Goal: Transaction & Acquisition: Subscribe to service/newsletter

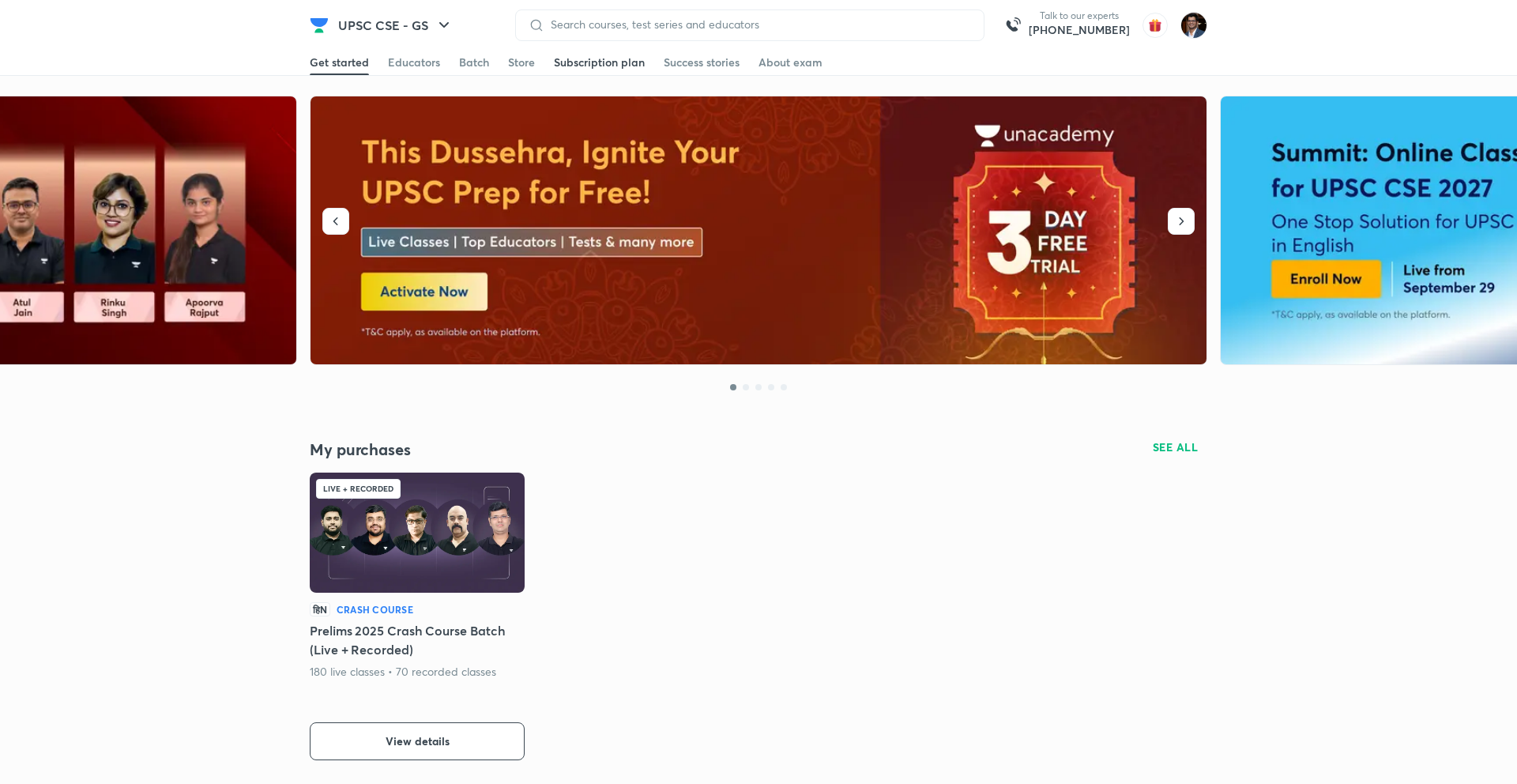
click at [591, 71] on link "Subscription plan" at bounding box center [599, 62] width 91 height 25
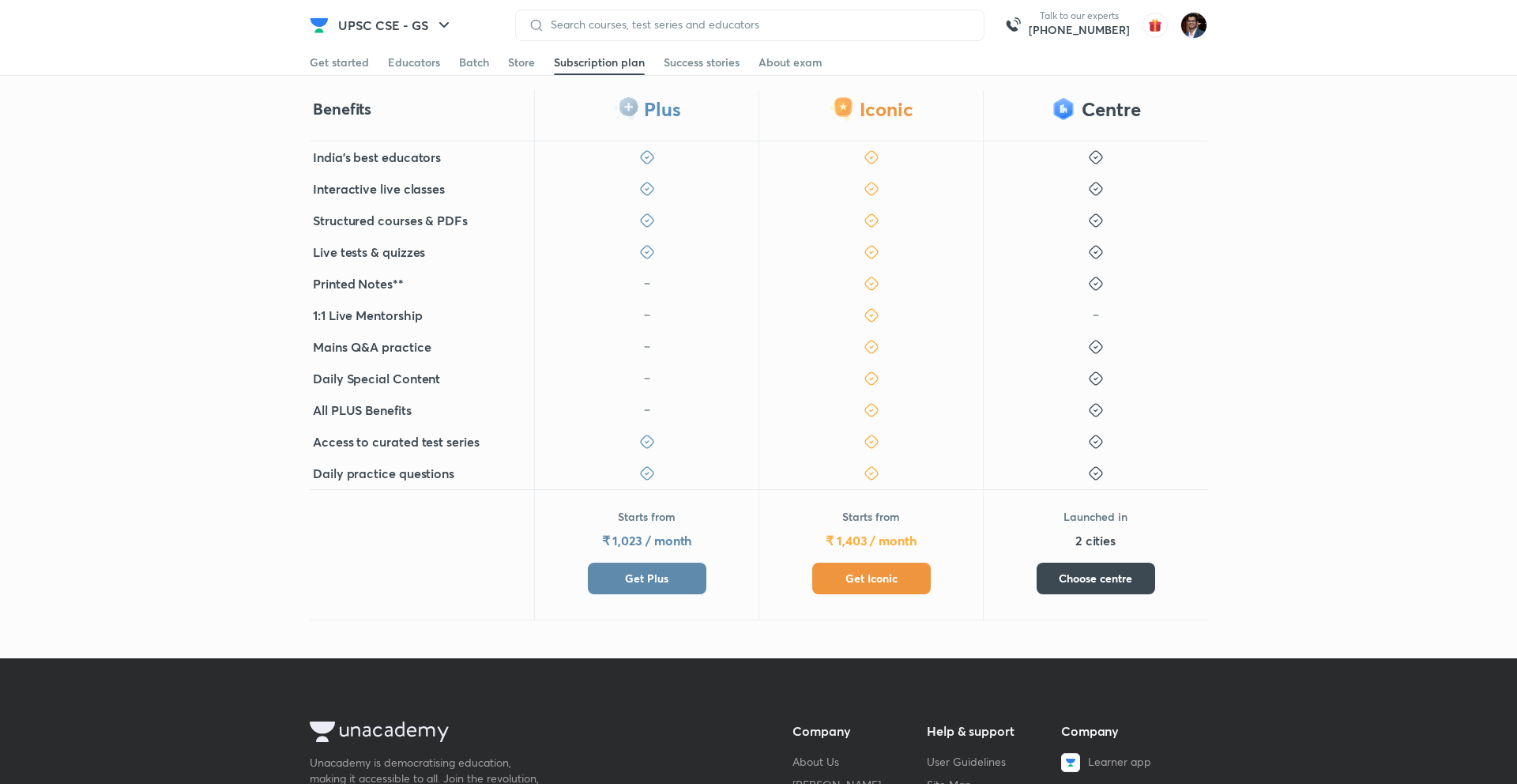
scroll to position [328, 0]
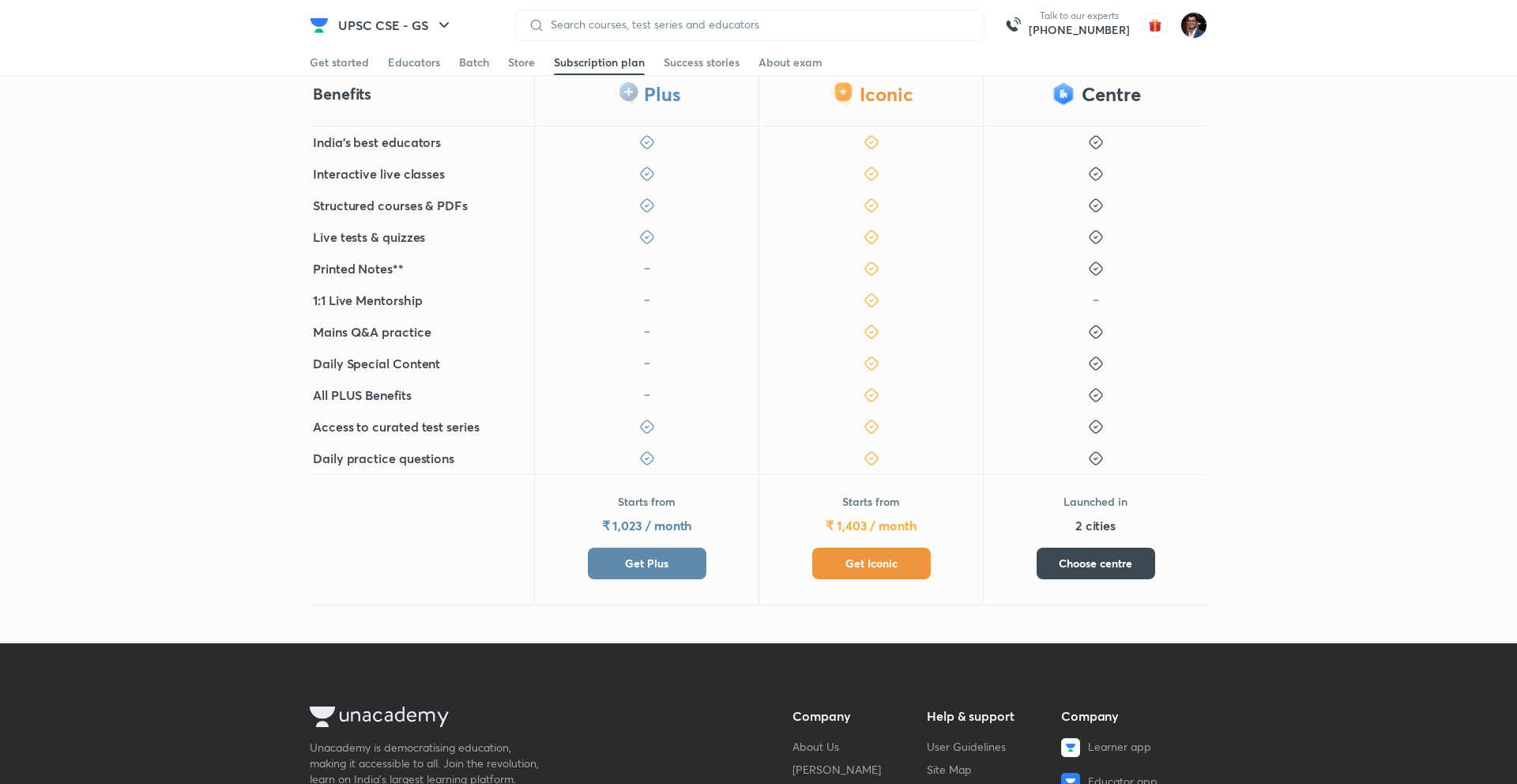
click at [665, 560] on span "Get Plus" at bounding box center [647, 563] width 44 height 16
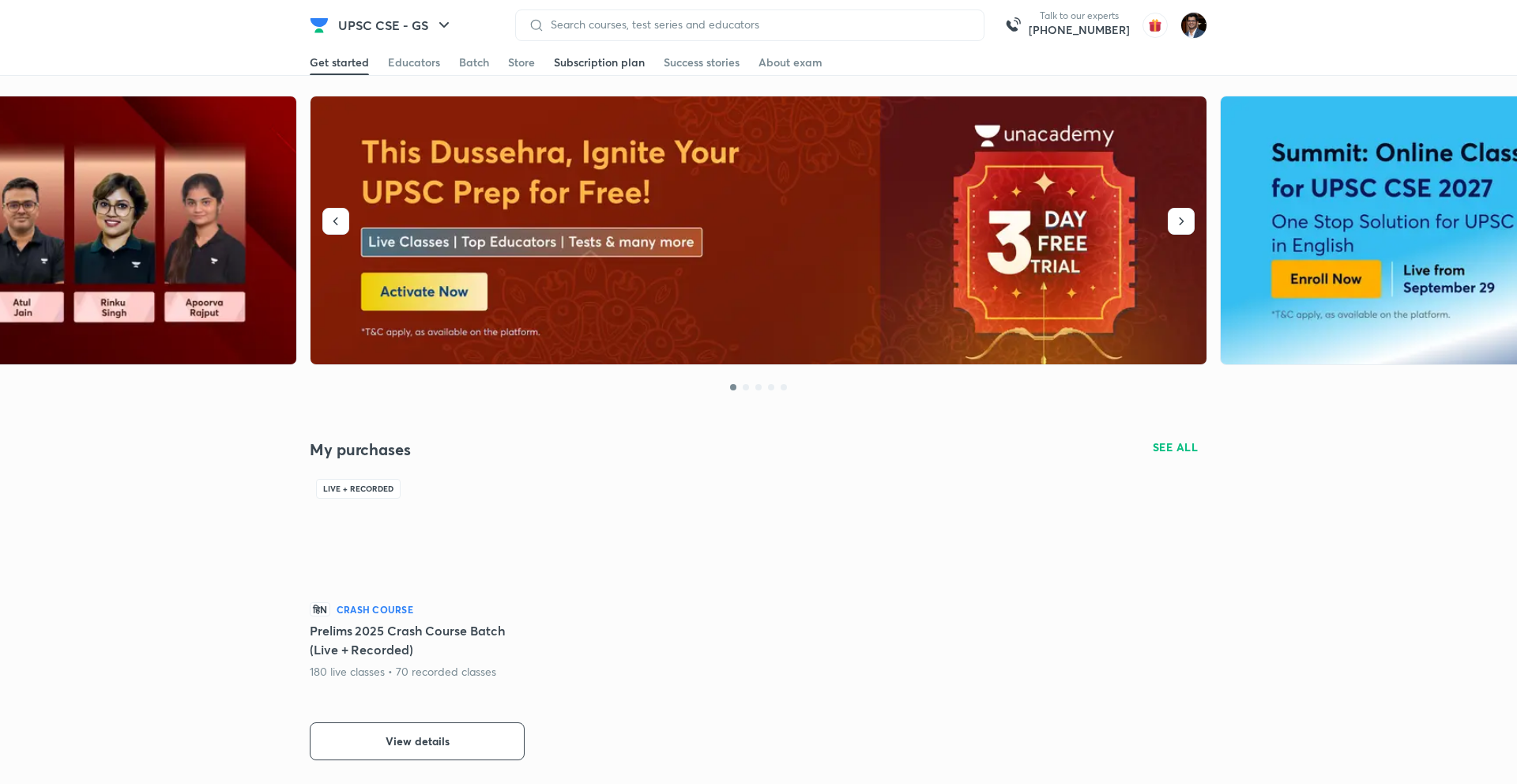
click at [587, 66] on div "Subscription plan" at bounding box center [599, 62] width 91 height 16
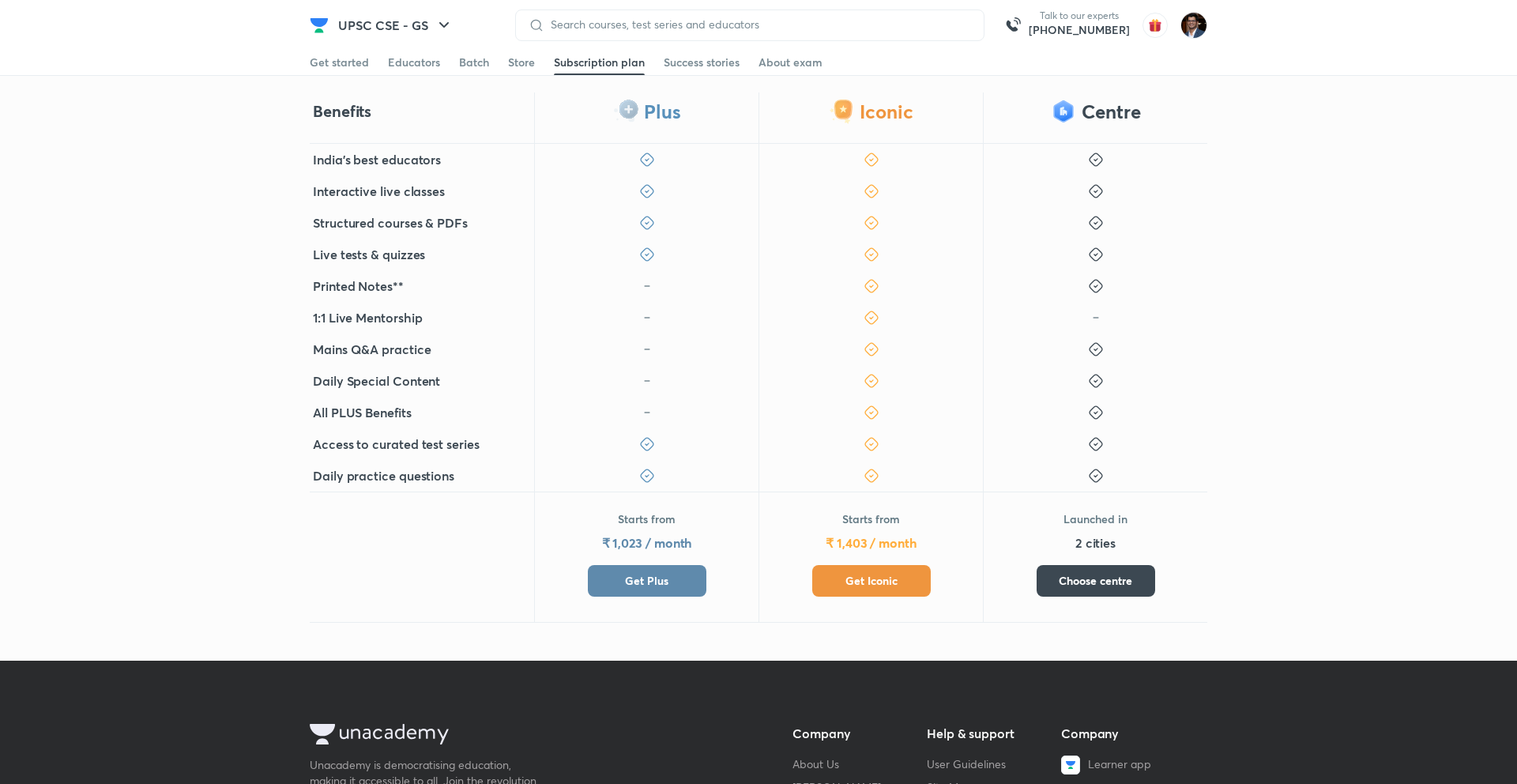
scroll to position [550, 0]
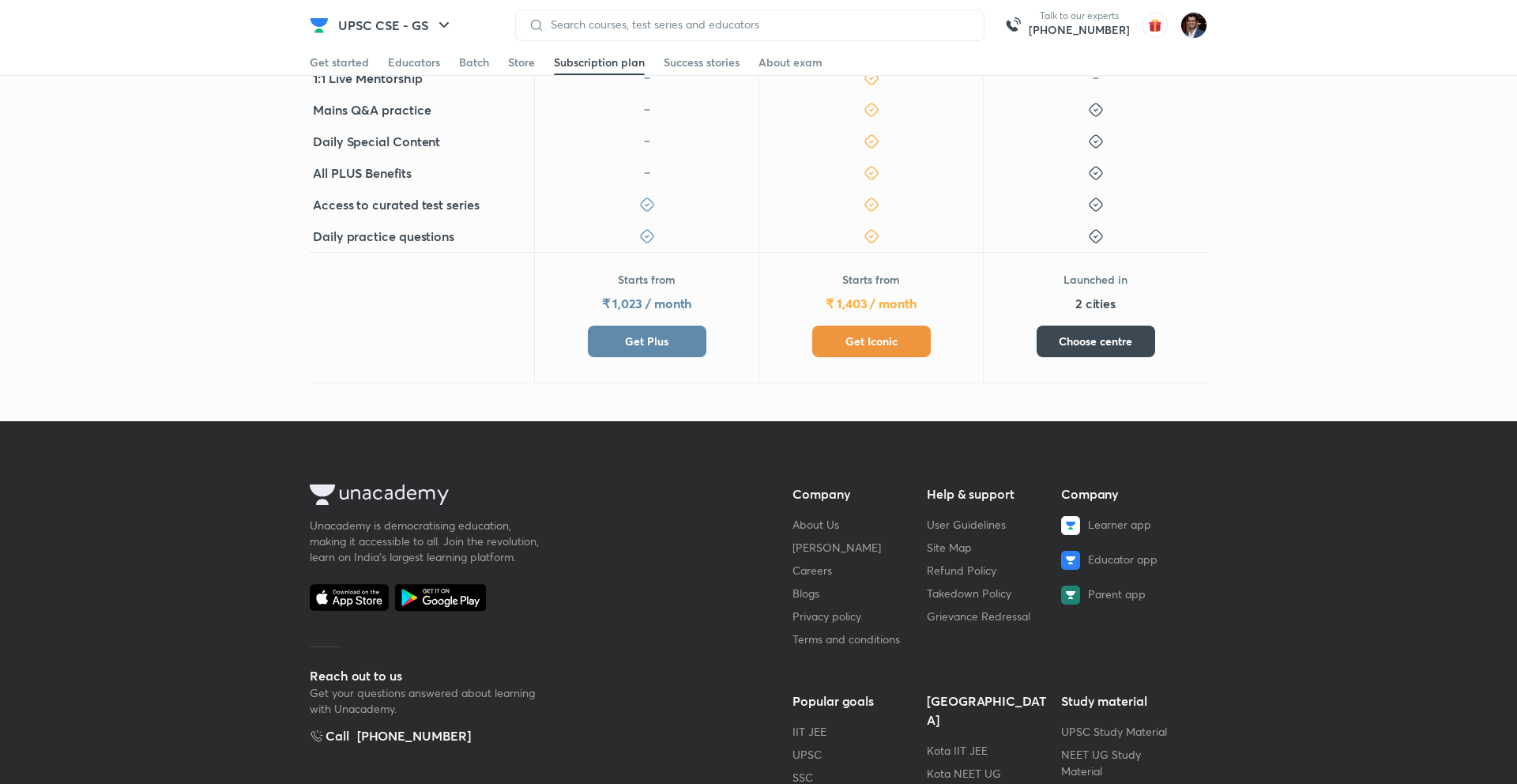
click at [675, 349] on button "Get Plus" at bounding box center [648, 341] width 119 height 32
